Goal: Task Accomplishment & Management: Use online tool/utility

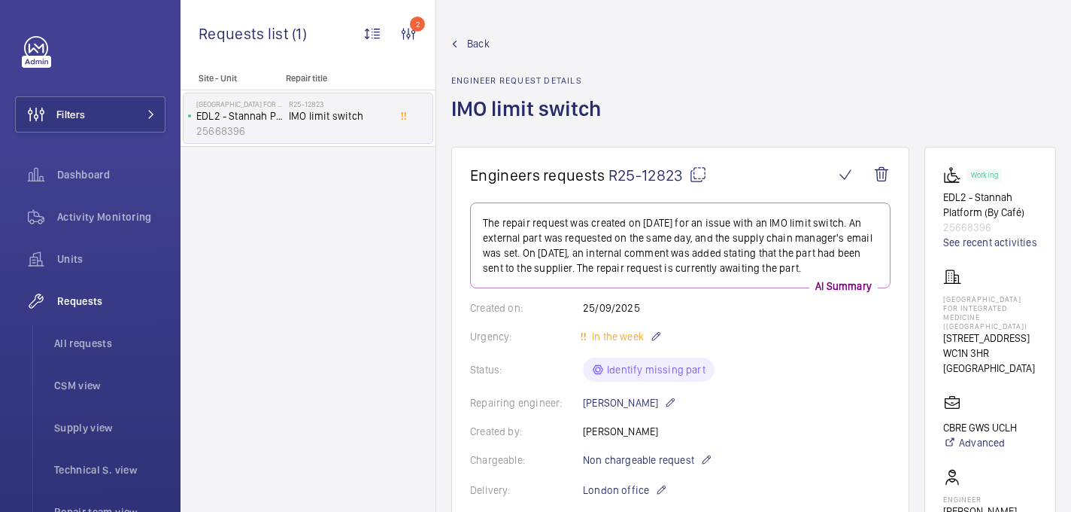
click at [702, 178] on mat-icon at bounding box center [698, 175] width 18 height 18
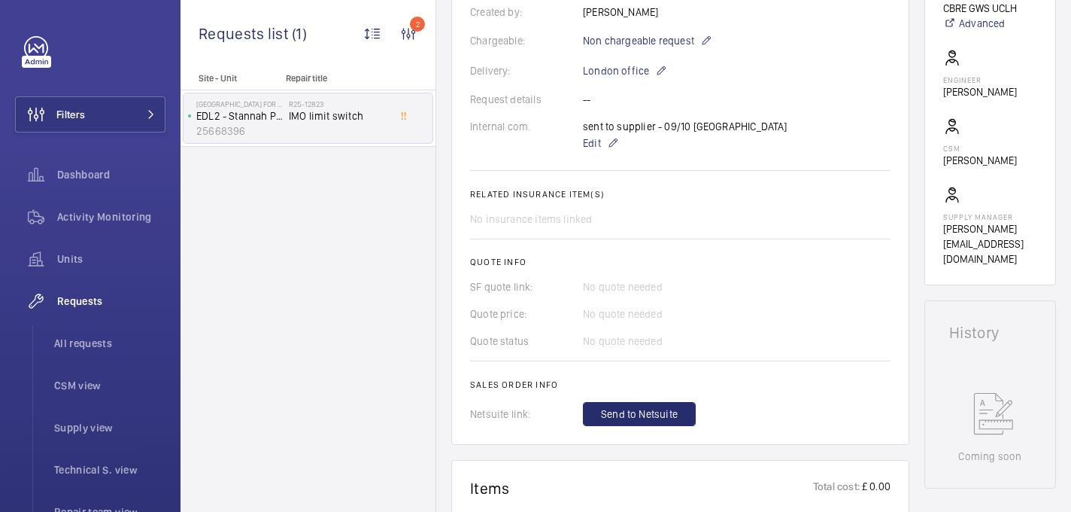
scroll to position [667, 0]
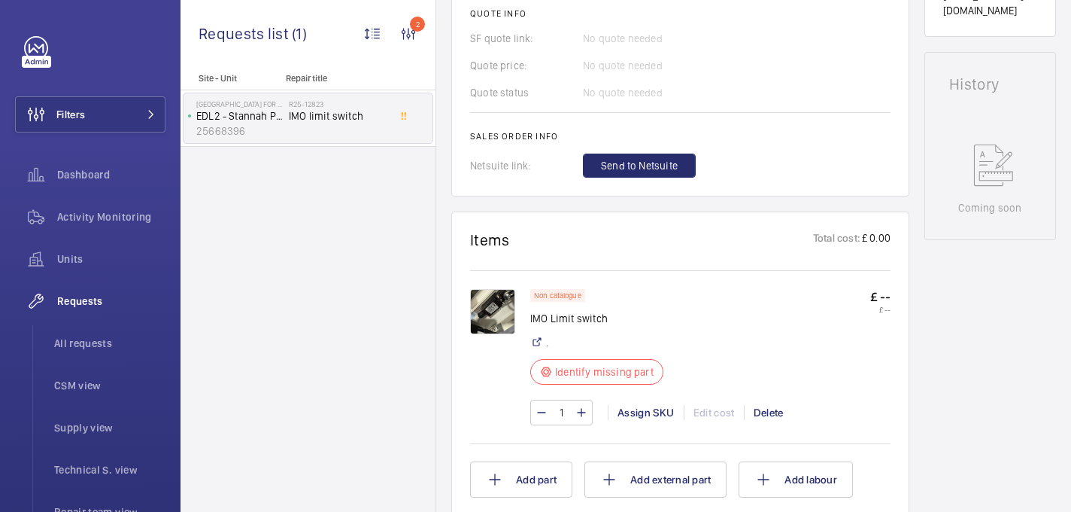
click at [560, 318] on p "IMO Limit switch" at bounding box center [596, 318] width 133 height 15
copy div "IMO Limit switch"
click at [486, 300] on img at bounding box center [492, 311] width 45 height 45
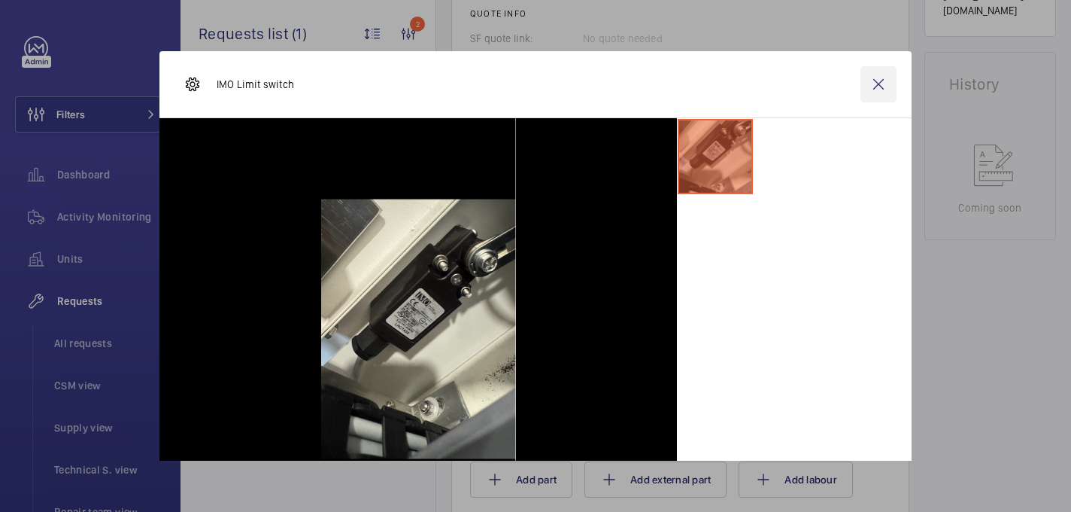
click at [879, 84] on wm-front-icon-button at bounding box center [879, 84] width 36 height 36
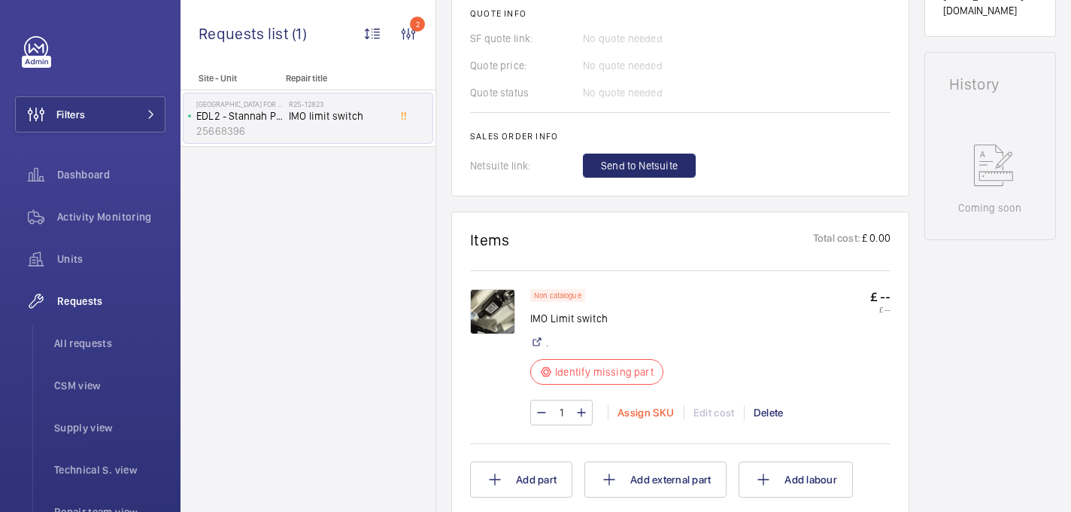
click at [630, 411] on div "Assign SKU" at bounding box center [646, 412] width 76 height 15
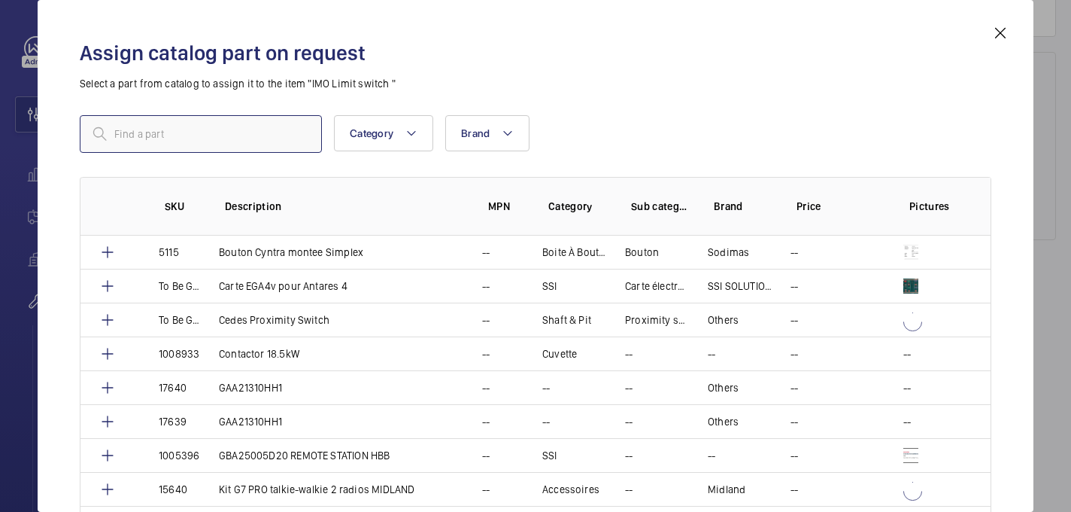
click at [257, 140] on input "text" at bounding box center [201, 134] width 242 height 38
paste input "1009824"
click at [109, 133] on input "1009824" at bounding box center [201, 134] width 242 height 38
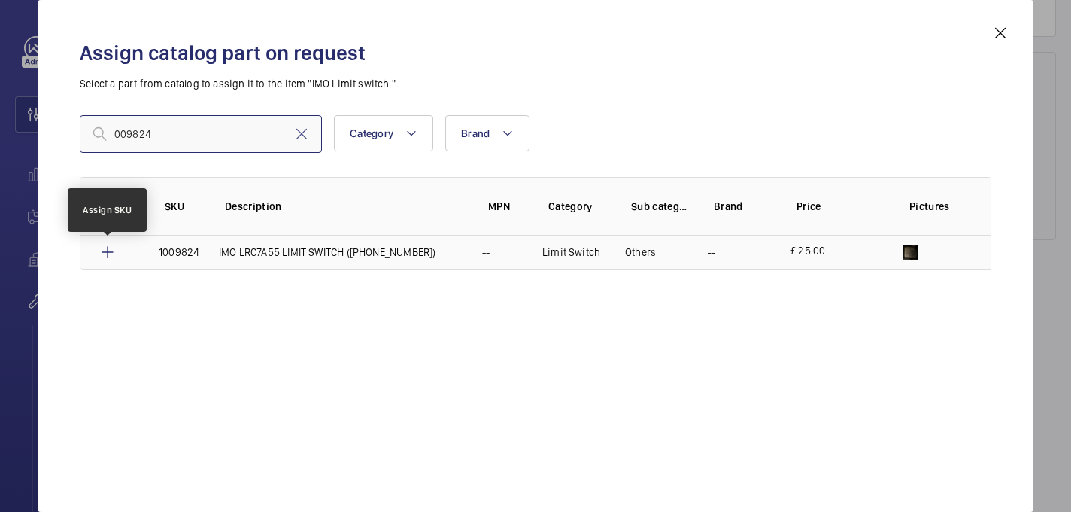
type input "009824"
click at [113, 258] on mat-icon at bounding box center [108, 252] width 18 height 18
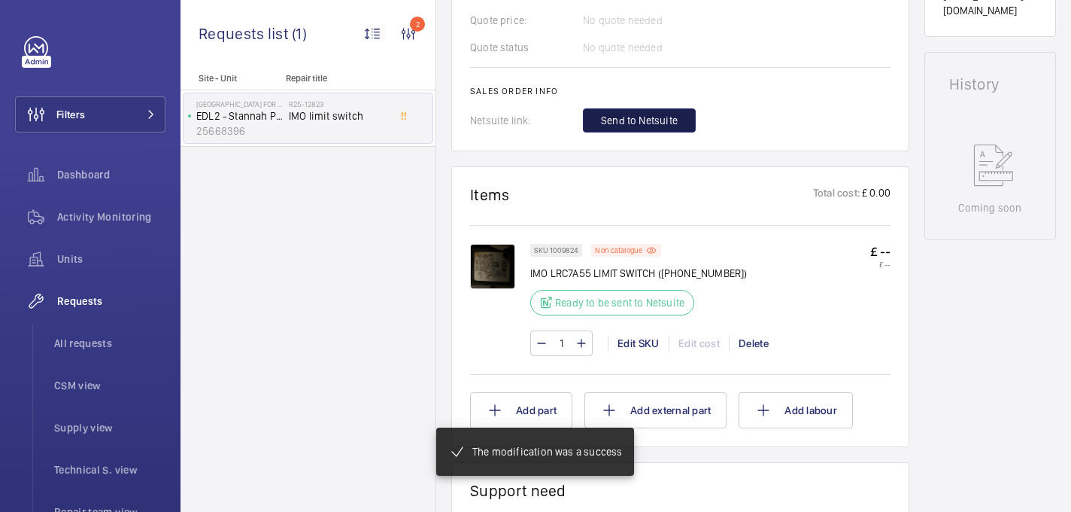
click at [633, 117] on span "Send to Netsuite" at bounding box center [639, 120] width 77 height 15
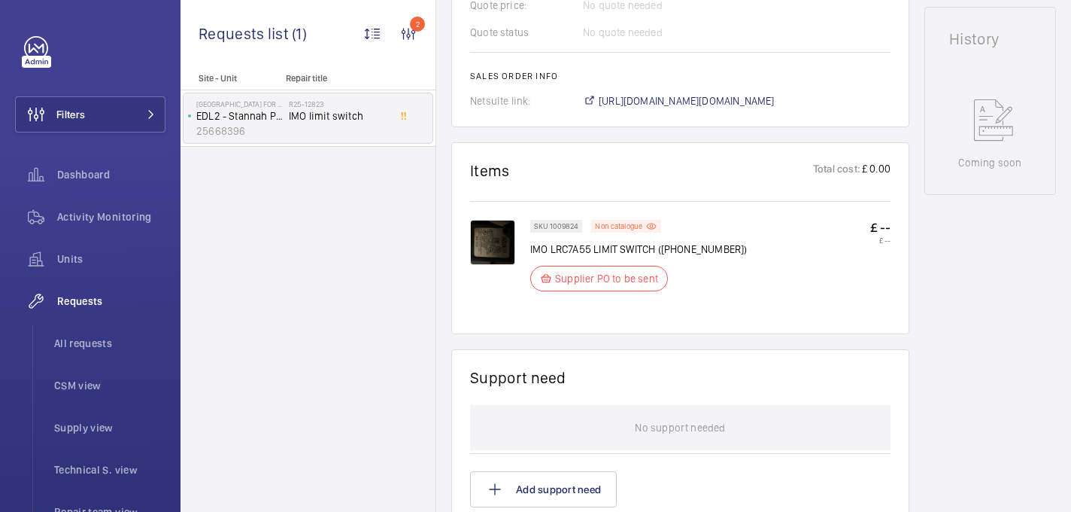
scroll to position [728, 0]
click at [680, 103] on span "[URL][DOMAIN_NAME][DOMAIN_NAME]" at bounding box center [687, 100] width 176 height 15
